Goal: Complete application form

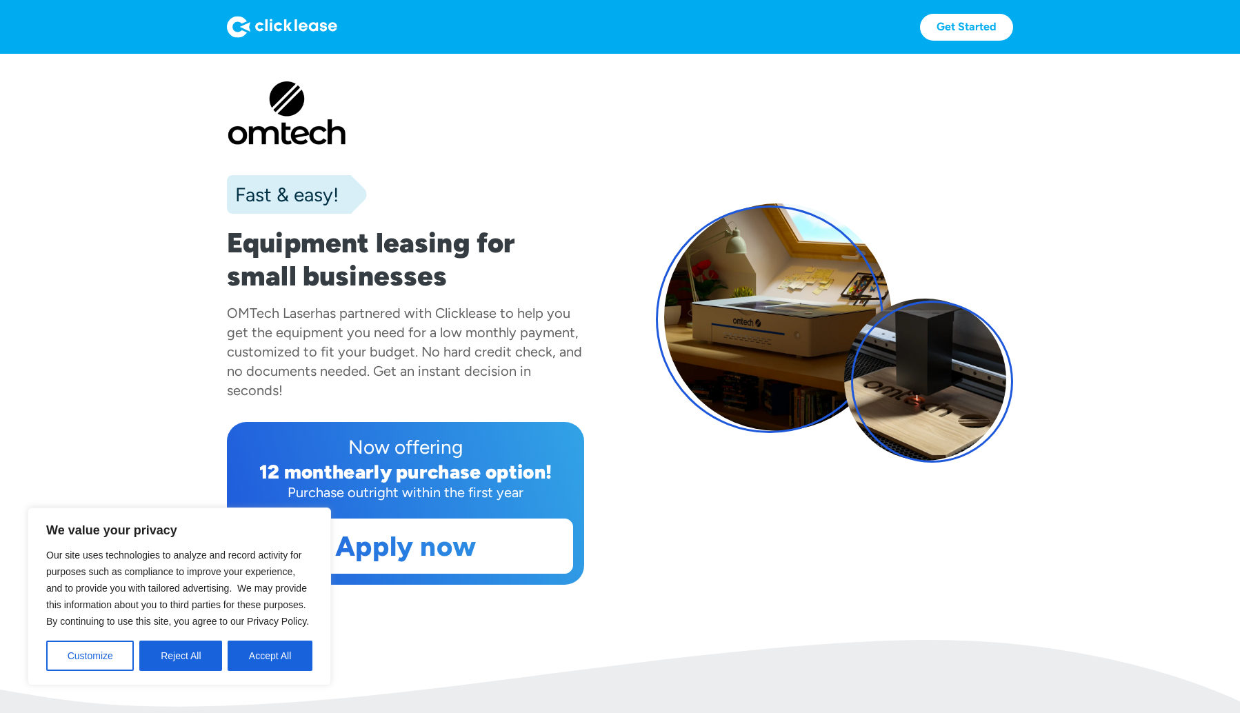
click at [274, 667] on button "Accept All" at bounding box center [270, 656] width 85 height 30
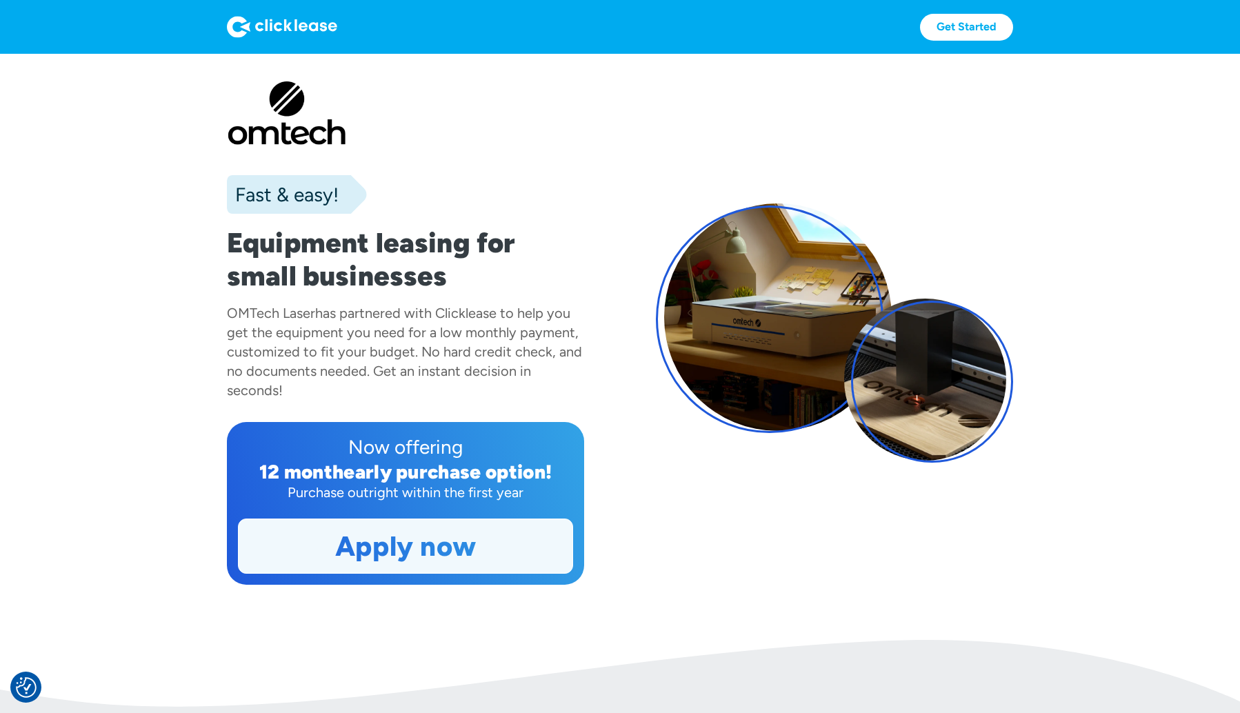
click at [330, 548] on link "Apply now" at bounding box center [406, 546] width 334 height 54
click at [403, 556] on link "Apply now" at bounding box center [406, 546] width 334 height 54
